Goal: Transaction & Acquisition: Purchase product/service

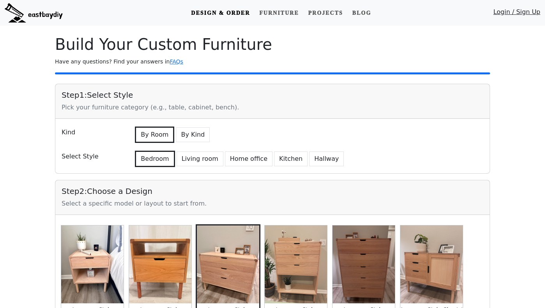
scroll to position [1562, 0]
